Goal: Download file/media

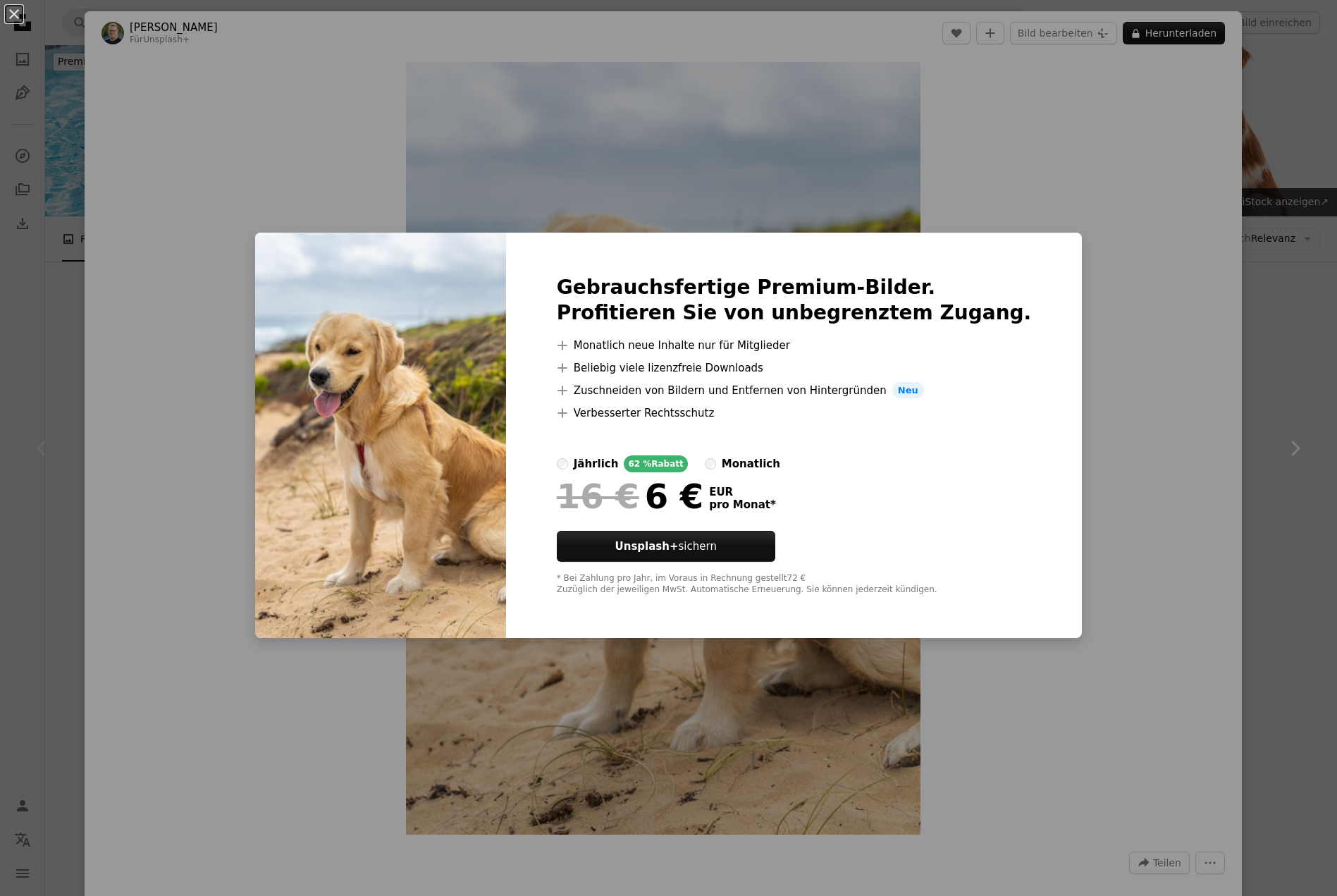
click at [1124, 187] on div "An X shape Gebrauchsfertige Premium-Bilder. Profitieren Sie von unbegrenztem Zu…" at bounding box center [668, 448] width 1337 height 896
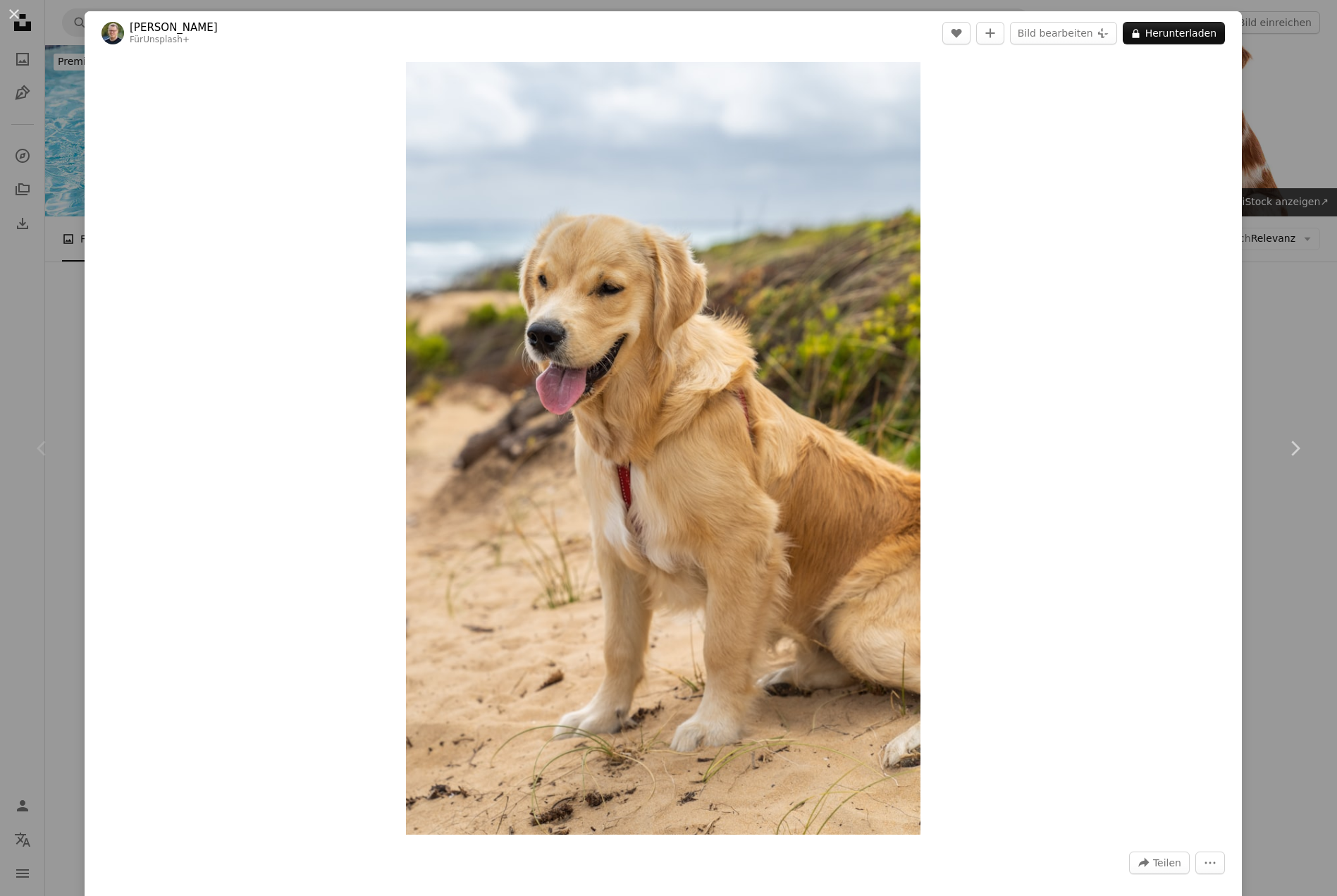
click at [1274, 265] on div "An X shape Chevron left Chevron right [PERSON_NAME] Für Unsplash+ A heart A plu…" at bounding box center [668, 448] width 1337 height 896
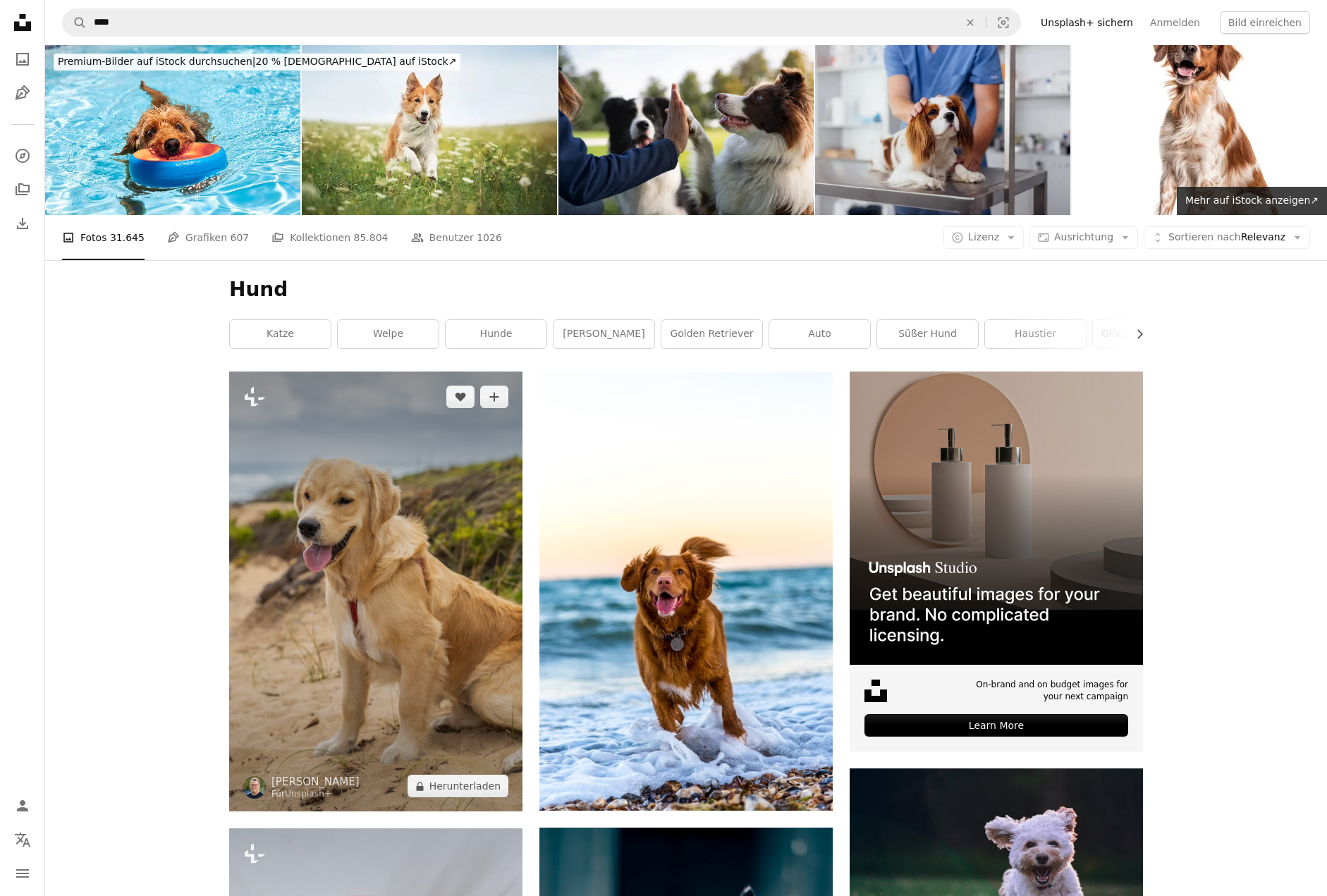
click at [415, 488] on img at bounding box center [376, 591] width 293 height 440
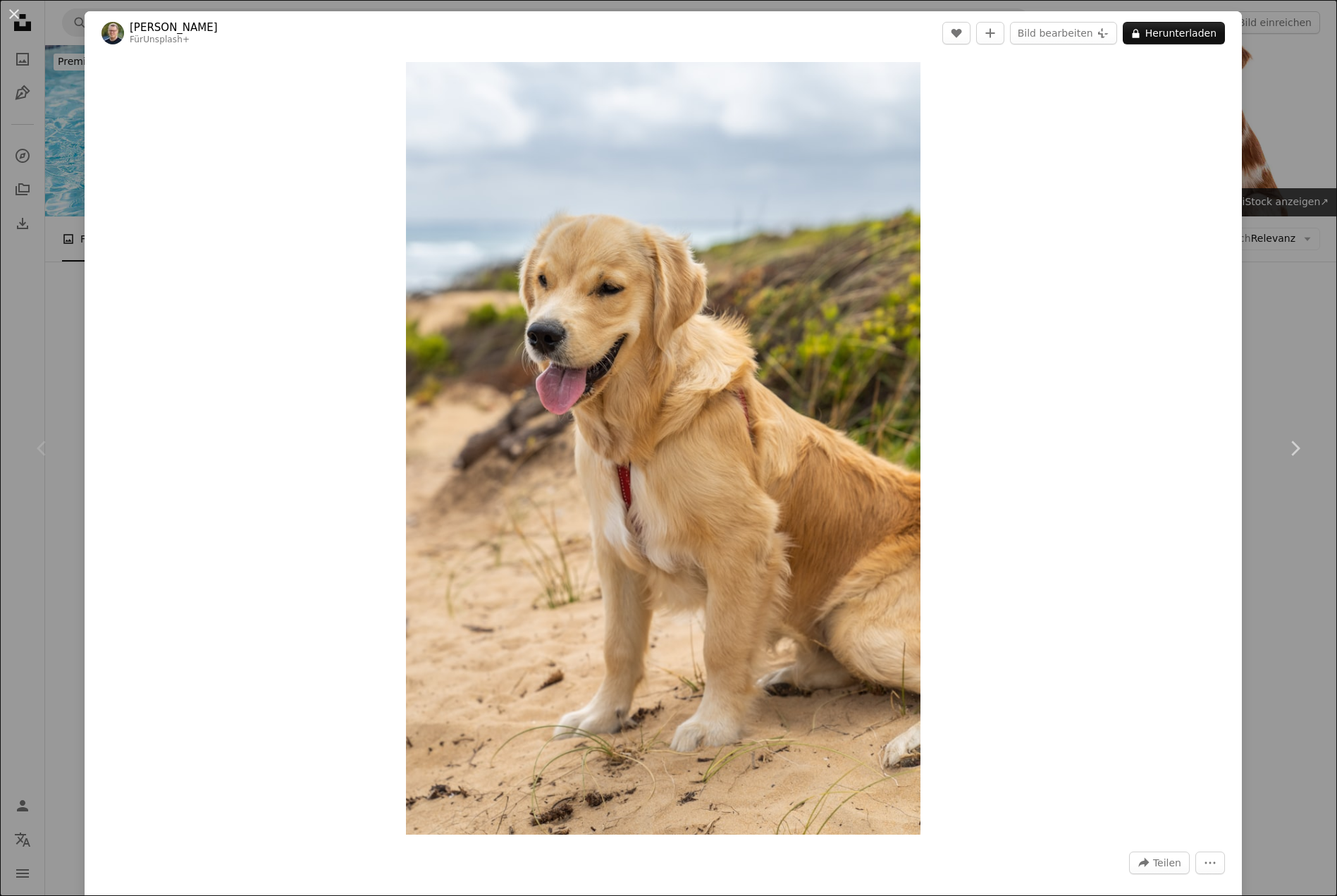
click at [1254, 128] on div "An X shape Chevron left Chevron right [PERSON_NAME] Für Unsplash+ A heart A plu…" at bounding box center [668, 448] width 1337 height 896
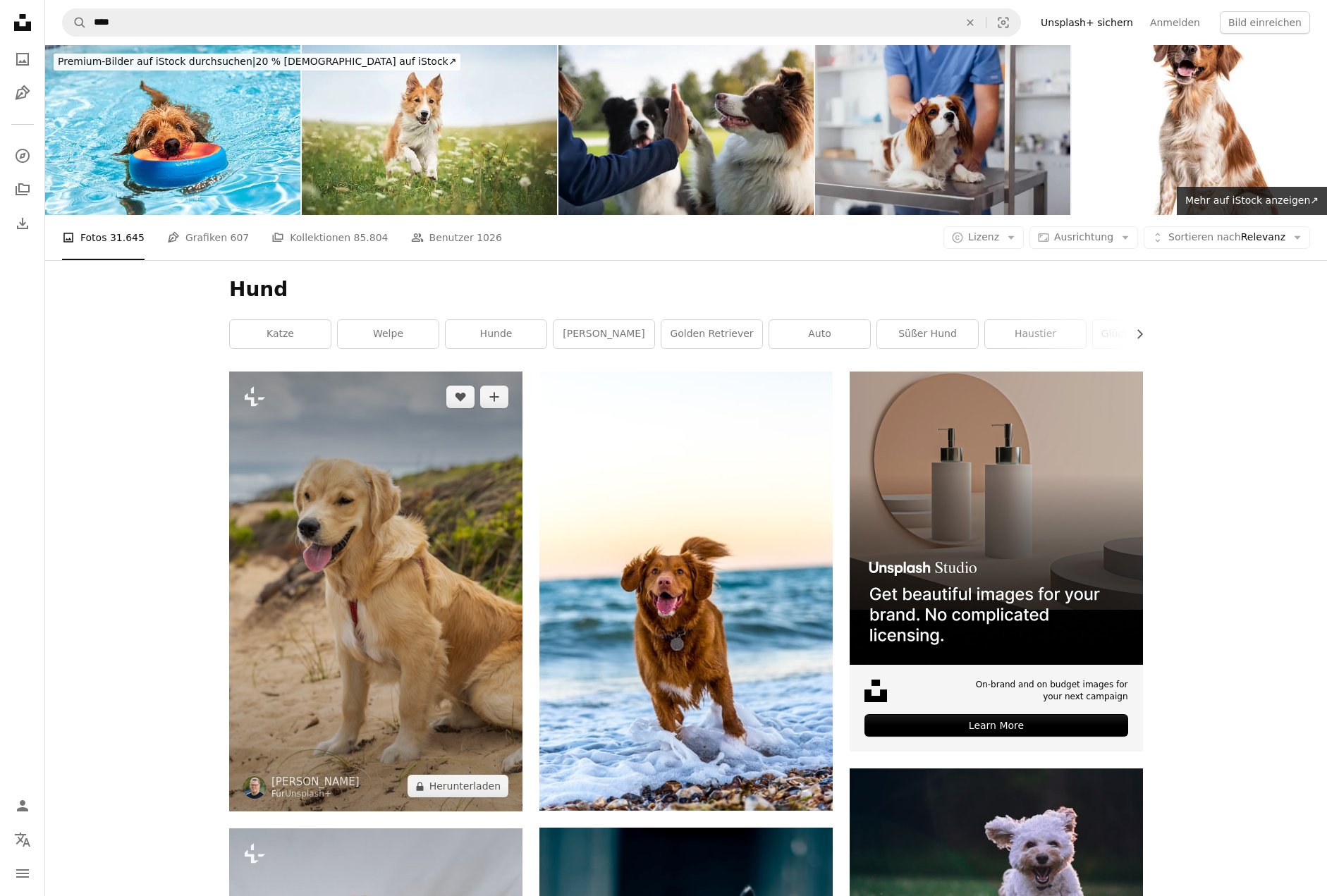
click at [477, 540] on img at bounding box center [376, 591] width 293 height 440
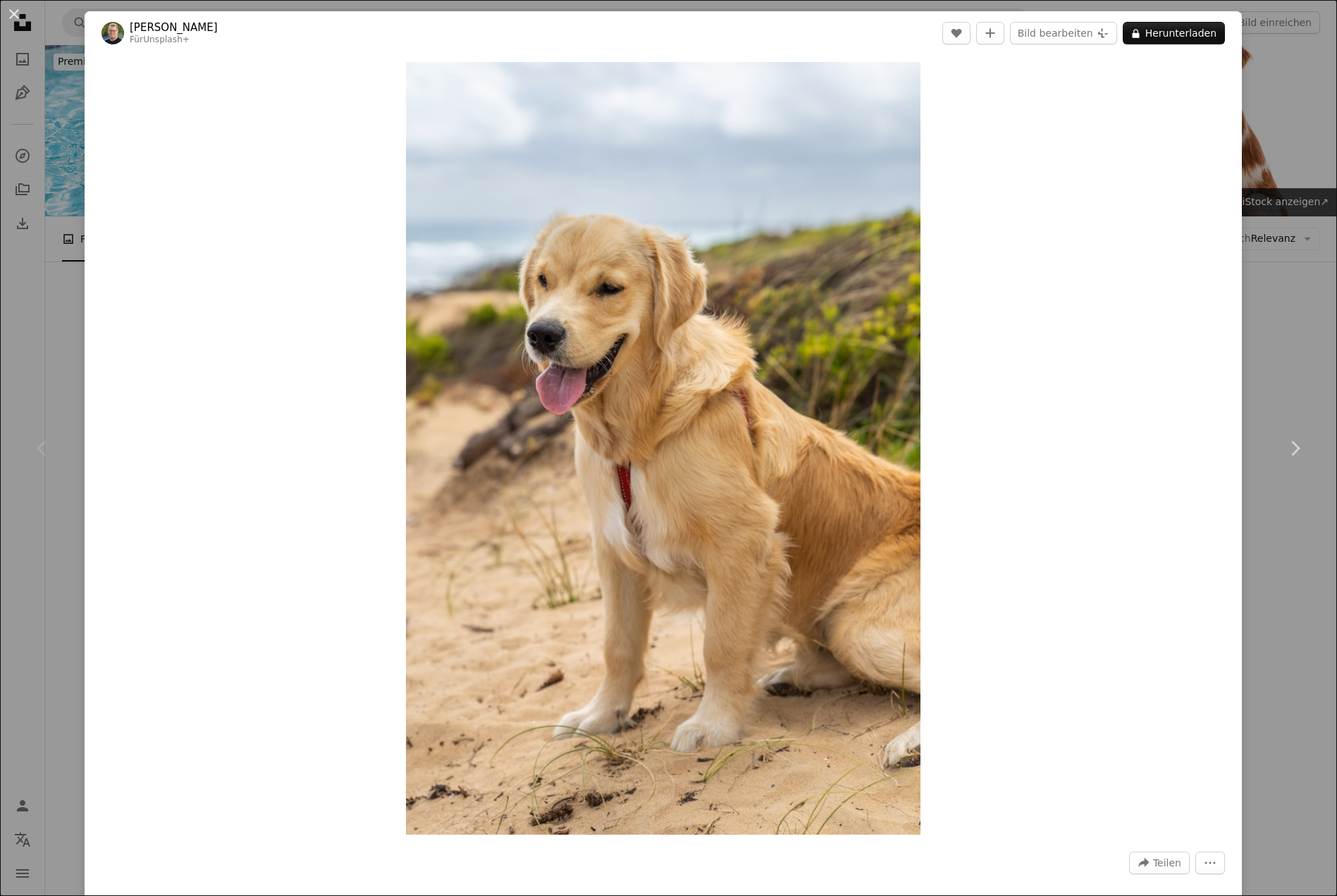
click at [169, 26] on link "[PERSON_NAME]" at bounding box center [174, 28] width 88 height 14
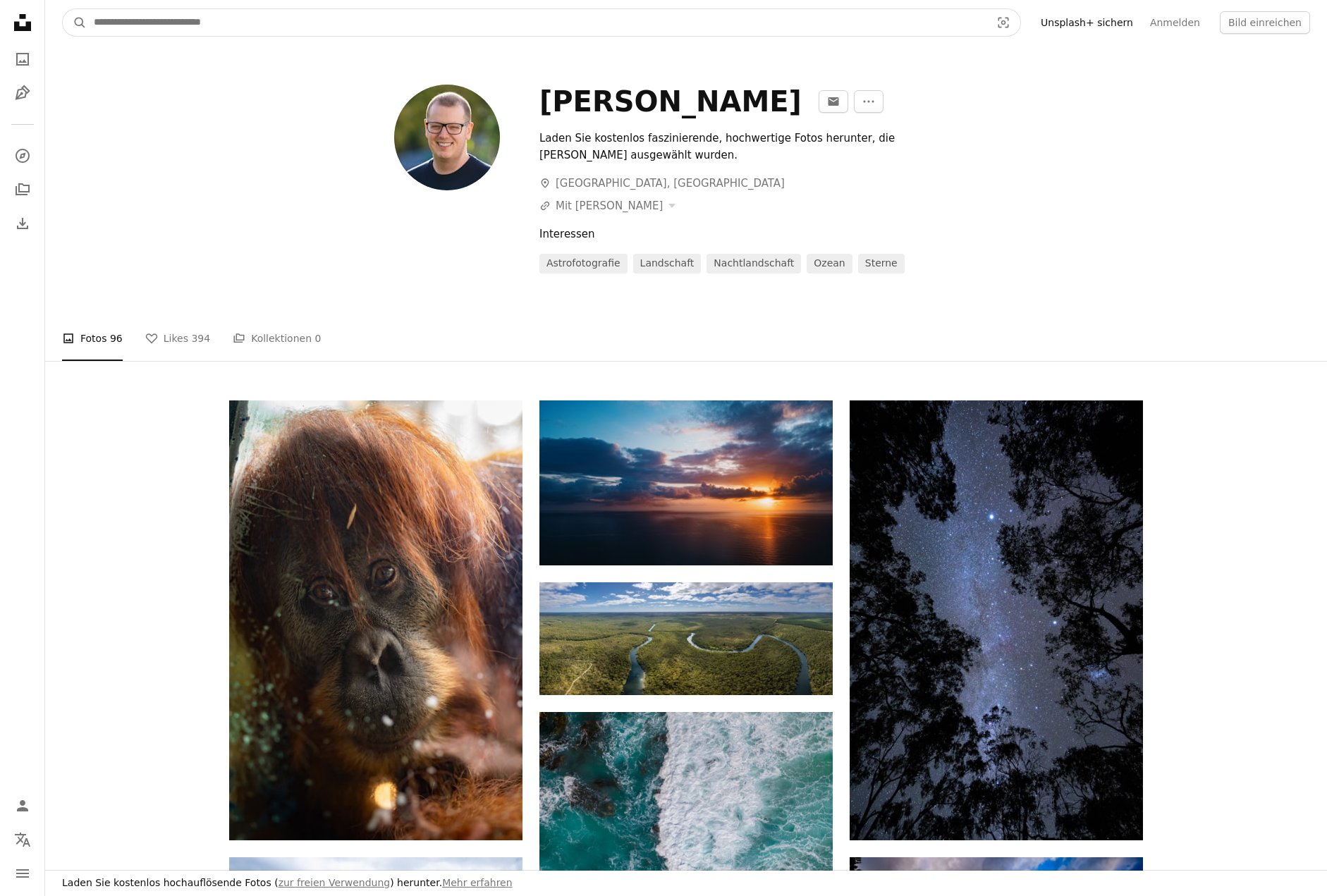
click at [914, 18] on input "Finden Sie Bildmaterial auf der ganzen Webseite" at bounding box center [536, 22] width 899 height 26
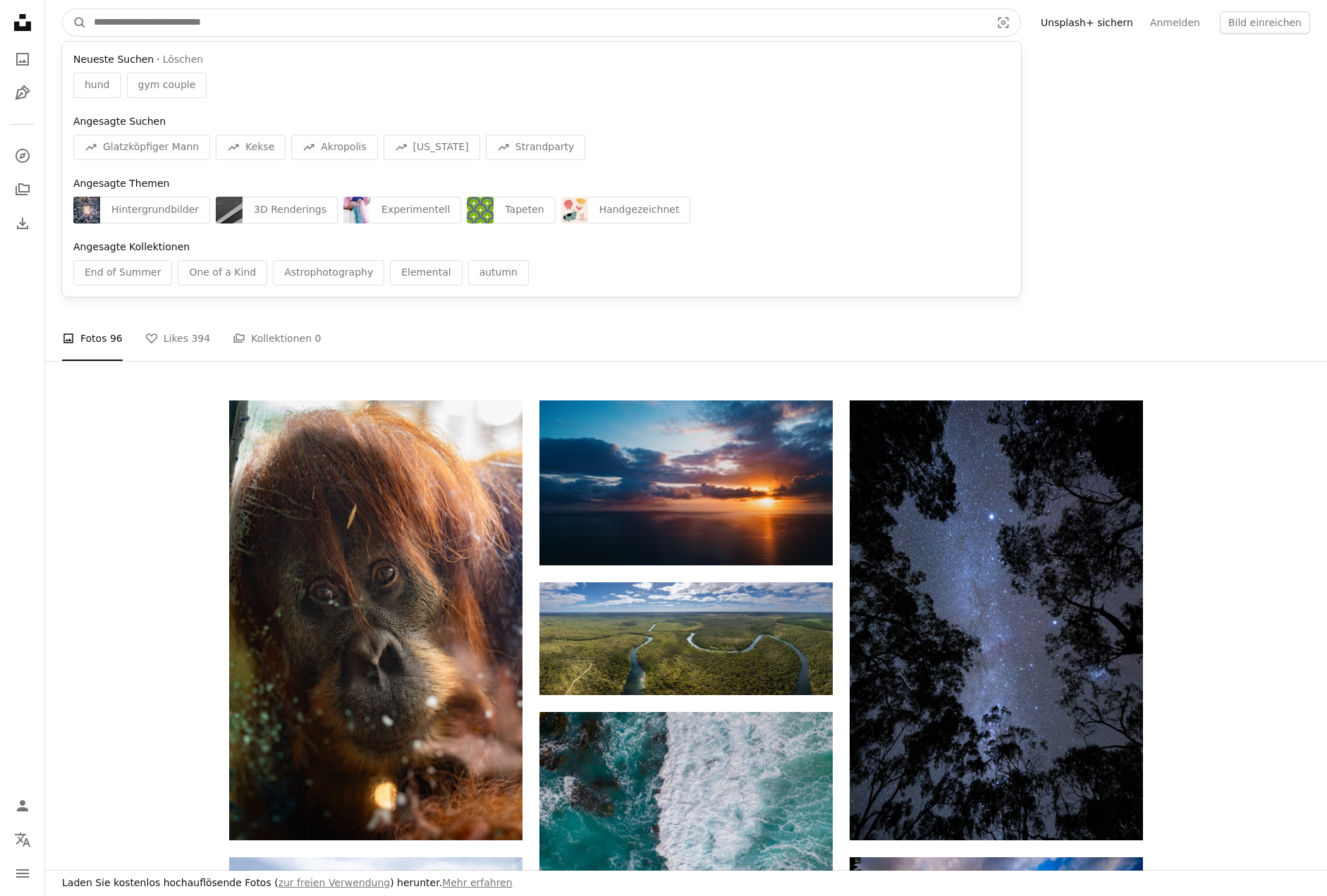
click at [905, 26] on input "Finden Sie Bildmaterial auf der ganzen Webseite" at bounding box center [536, 22] width 899 height 26
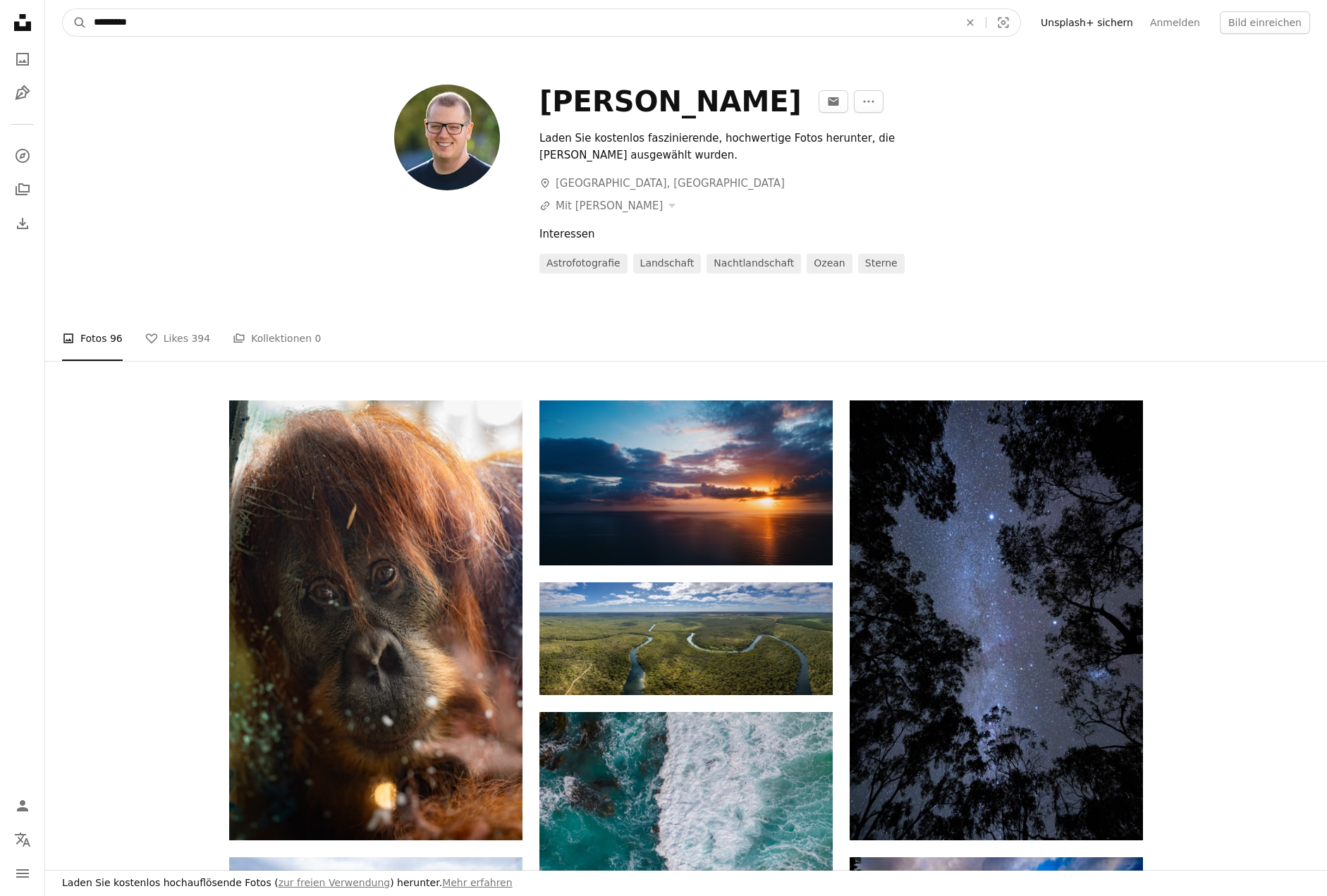
type input "*********"
click at [62, 9] on button "A magnifying glass" at bounding box center [74, 22] width 24 height 26
